Goal: Task Accomplishment & Management: Complete application form

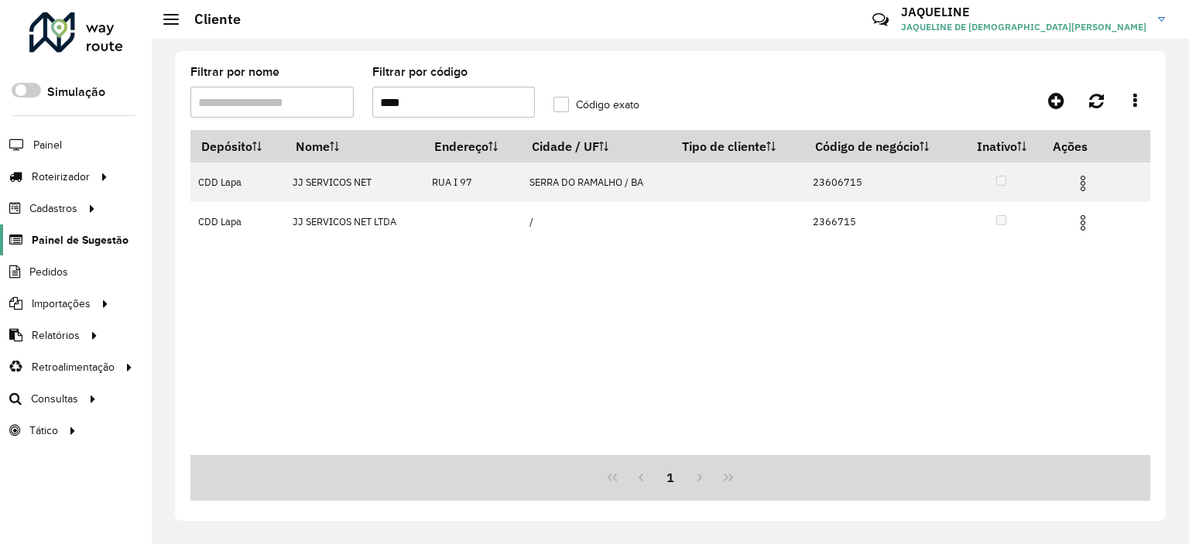
click at [71, 252] on link "Painel de Sugestão" at bounding box center [64, 240] width 129 height 31
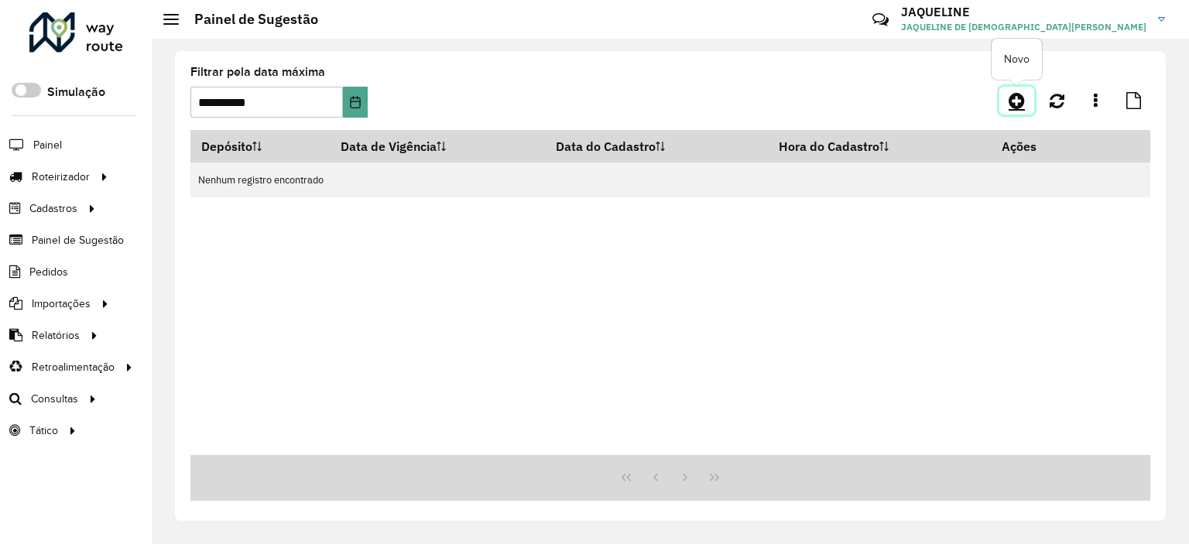
click at [1016, 98] on icon at bounding box center [1017, 100] width 16 height 19
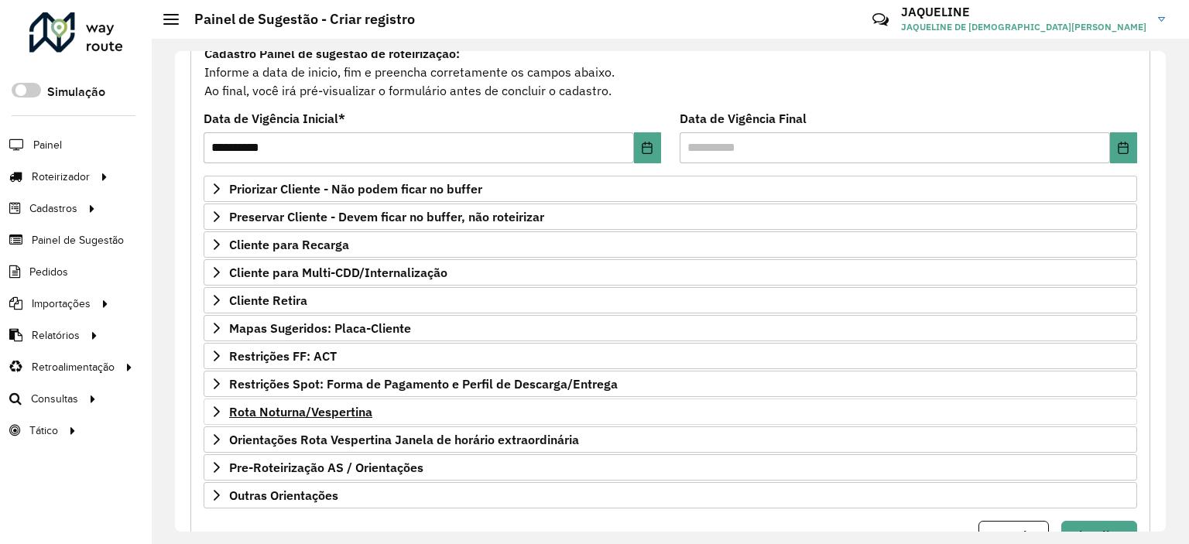
scroll to position [221, 0]
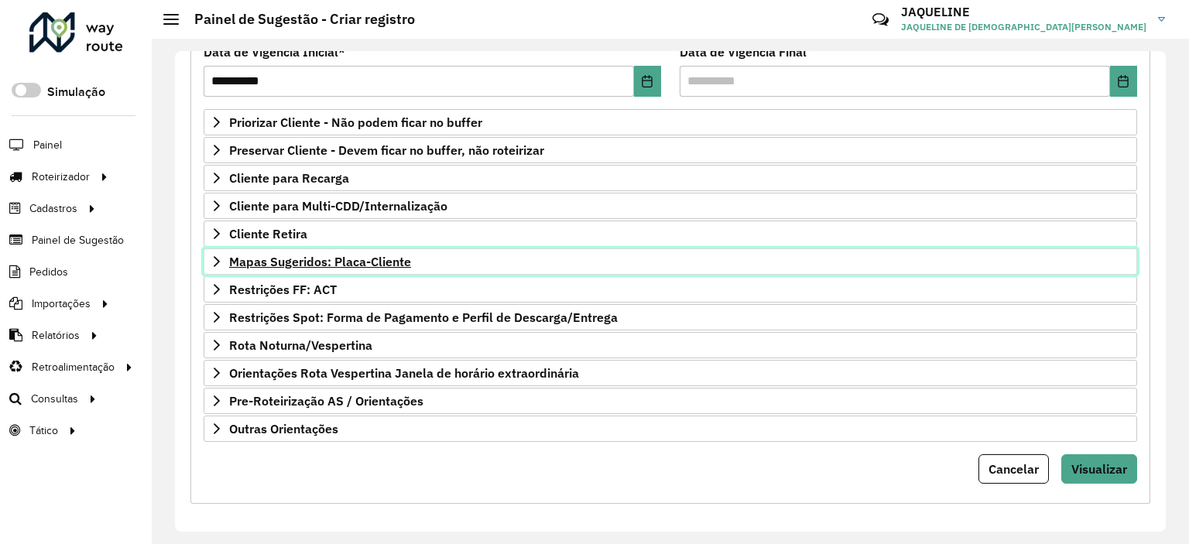
click at [207, 253] on link "Mapas Sugeridos: Placa-Cliente" at bounding box center [671, 262] width 934 height 26
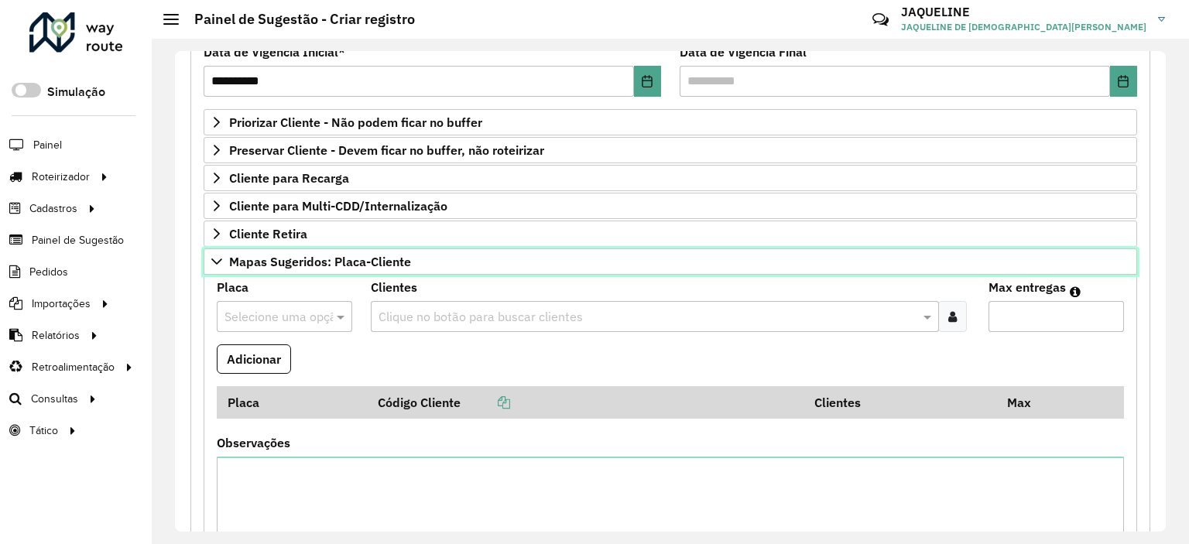
scroll to position [454, 0]
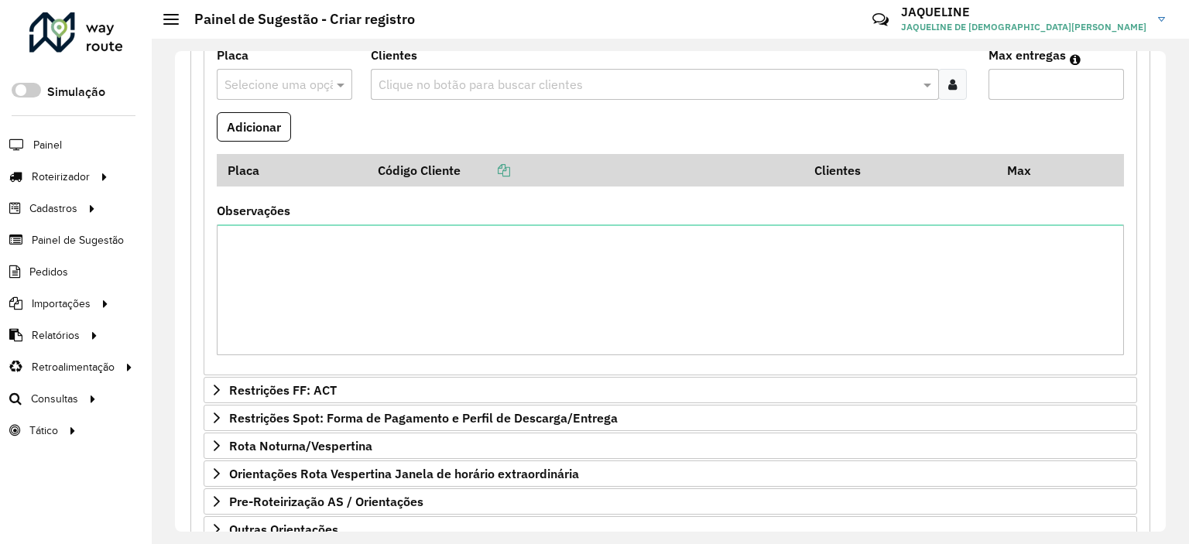
click at [317, 74] on div at bounding box center [285, 84] width 136 height 20
type input "***"
click at [274, 156] on div "FZJ7I47" at bounding box center [285, 152] width 134 height 26
click at [440, 69] on div "Clique no botão para buscar clientes" at bounding box center [655, 84] width 568 height 31
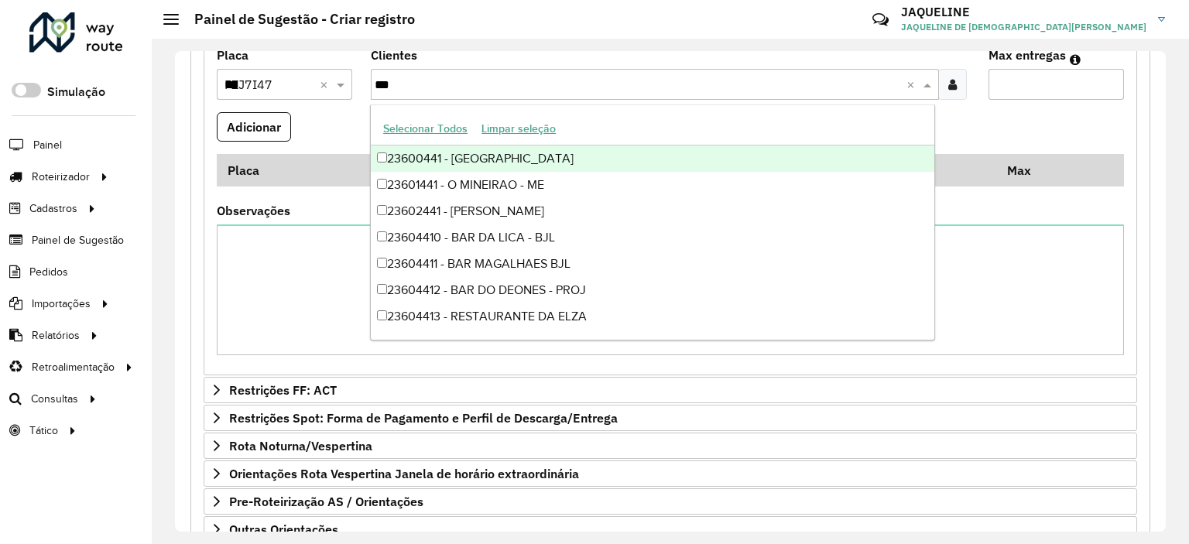
type input "****"
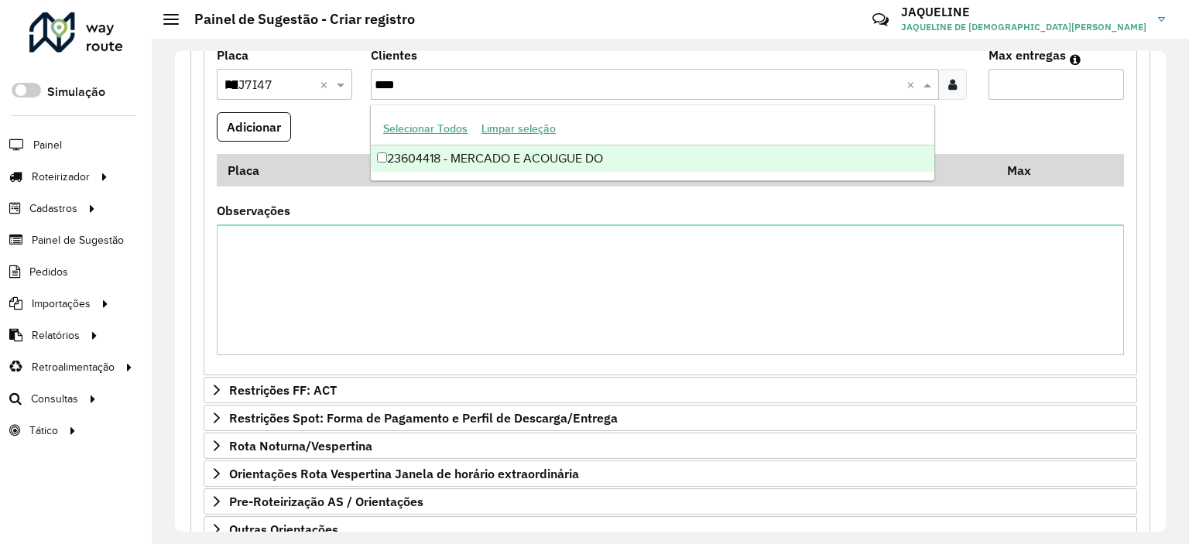
click at [493, 159] on div "23604418 - MERCADO E ACOUGUE DO" at bounding box center [653, 159] width 564 height 26
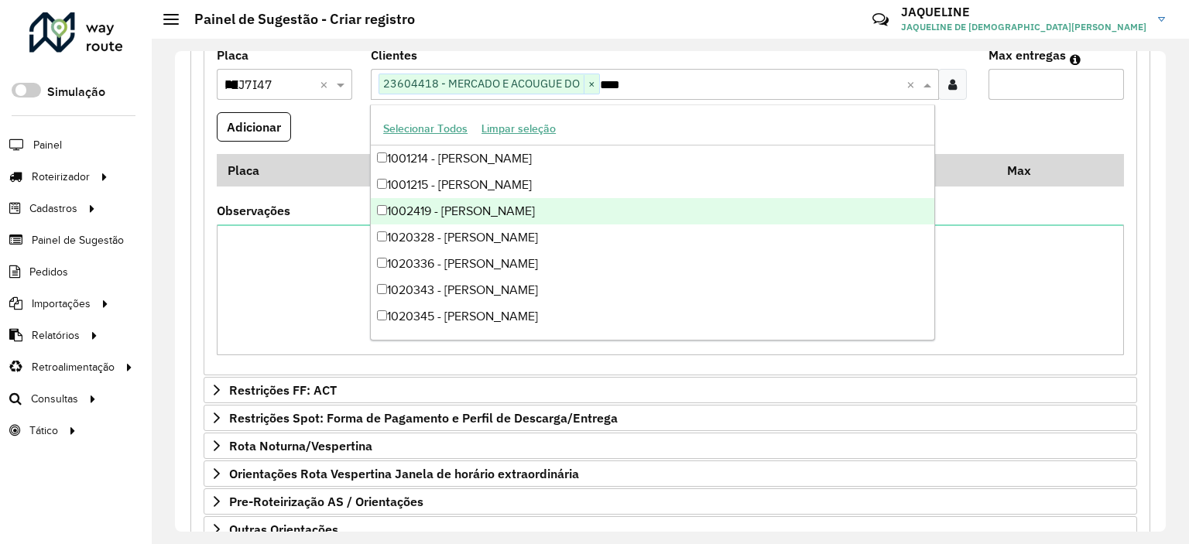
click at [322, 138] on formly-field "Adicionar" at bounding box center [671, 133] width 926 height 42
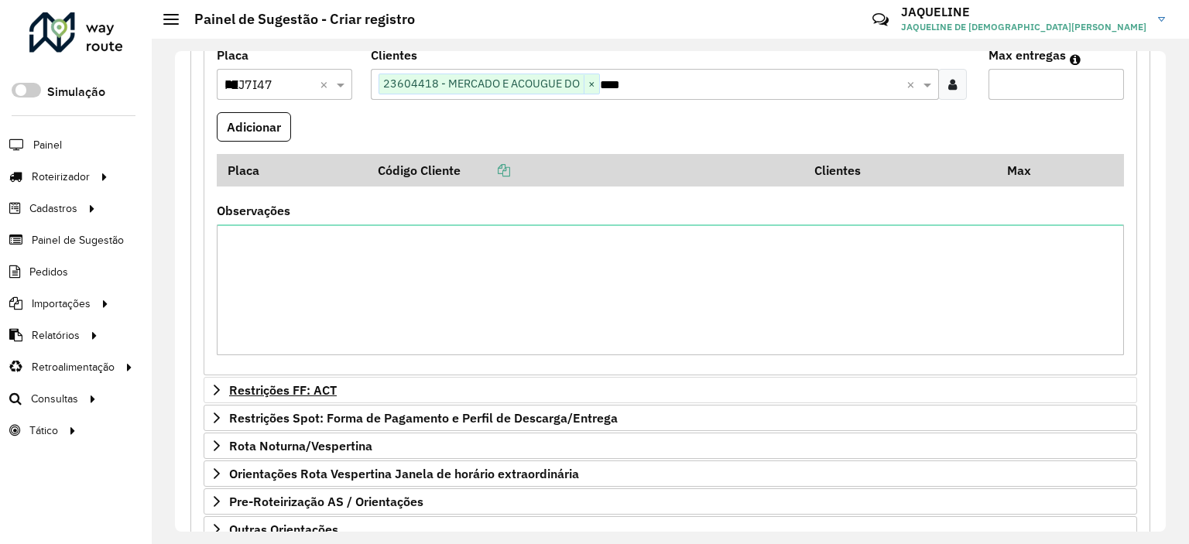
scroll to position [299, 0]
